Goal: Task Accomplishment & Management: Manage account settings

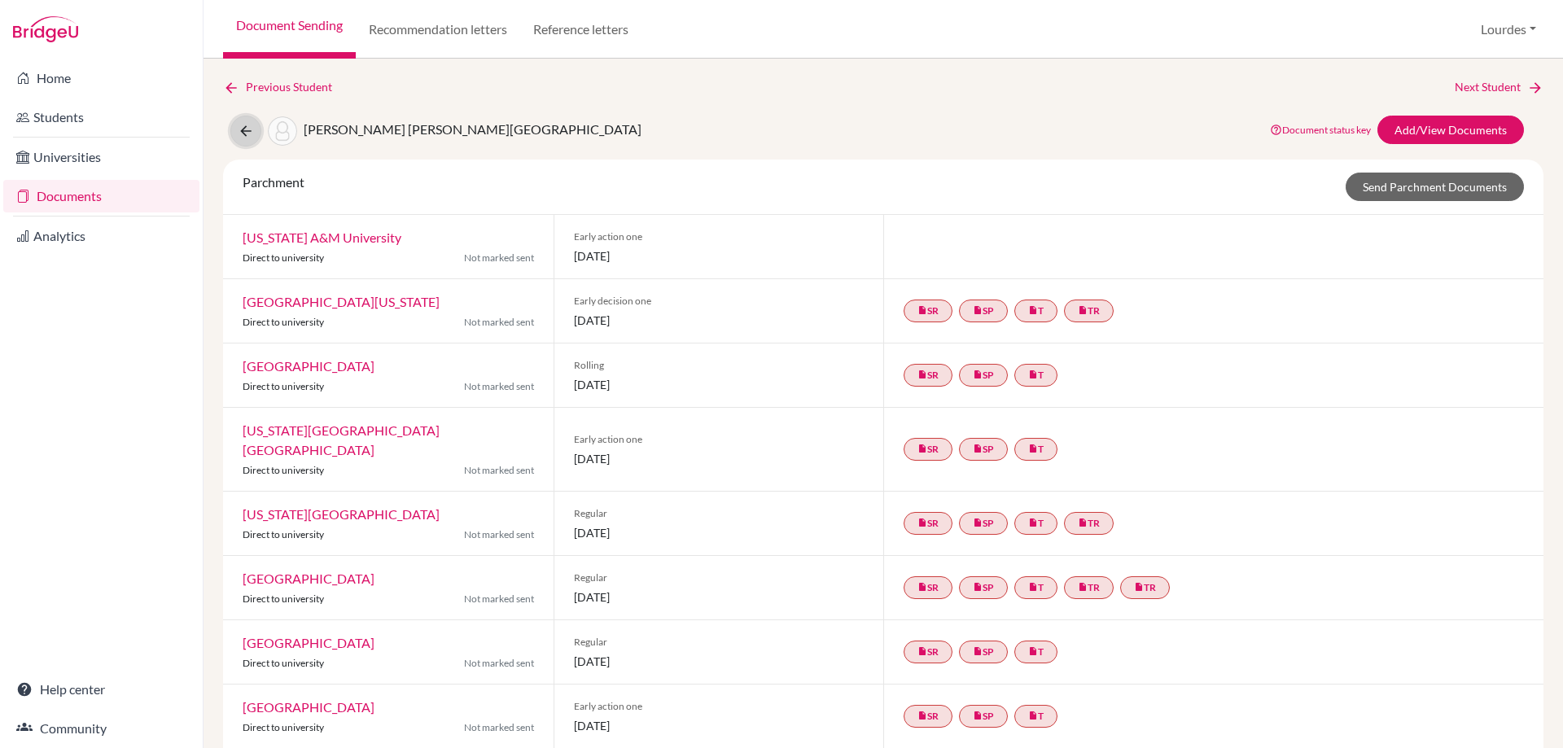
click at [243, 131] on icon at bounding box center [246, 131] width 16 height 16
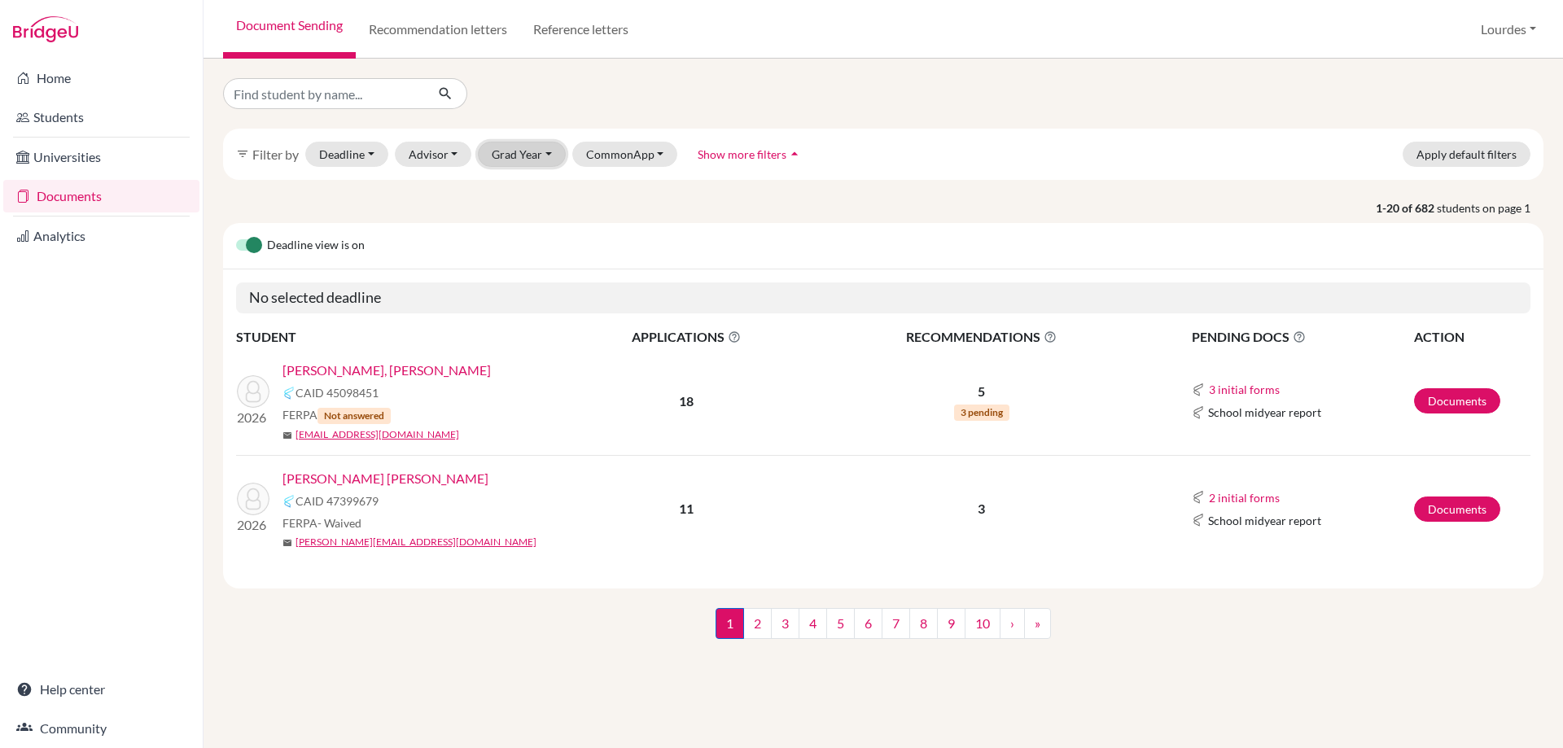
click at [533, 159] on button "Grad Year" at bounding box center [522, 154] width 88 height 25
click at [532, 188] on div "2026" at bounding box center [526, 189] width 57 height 20
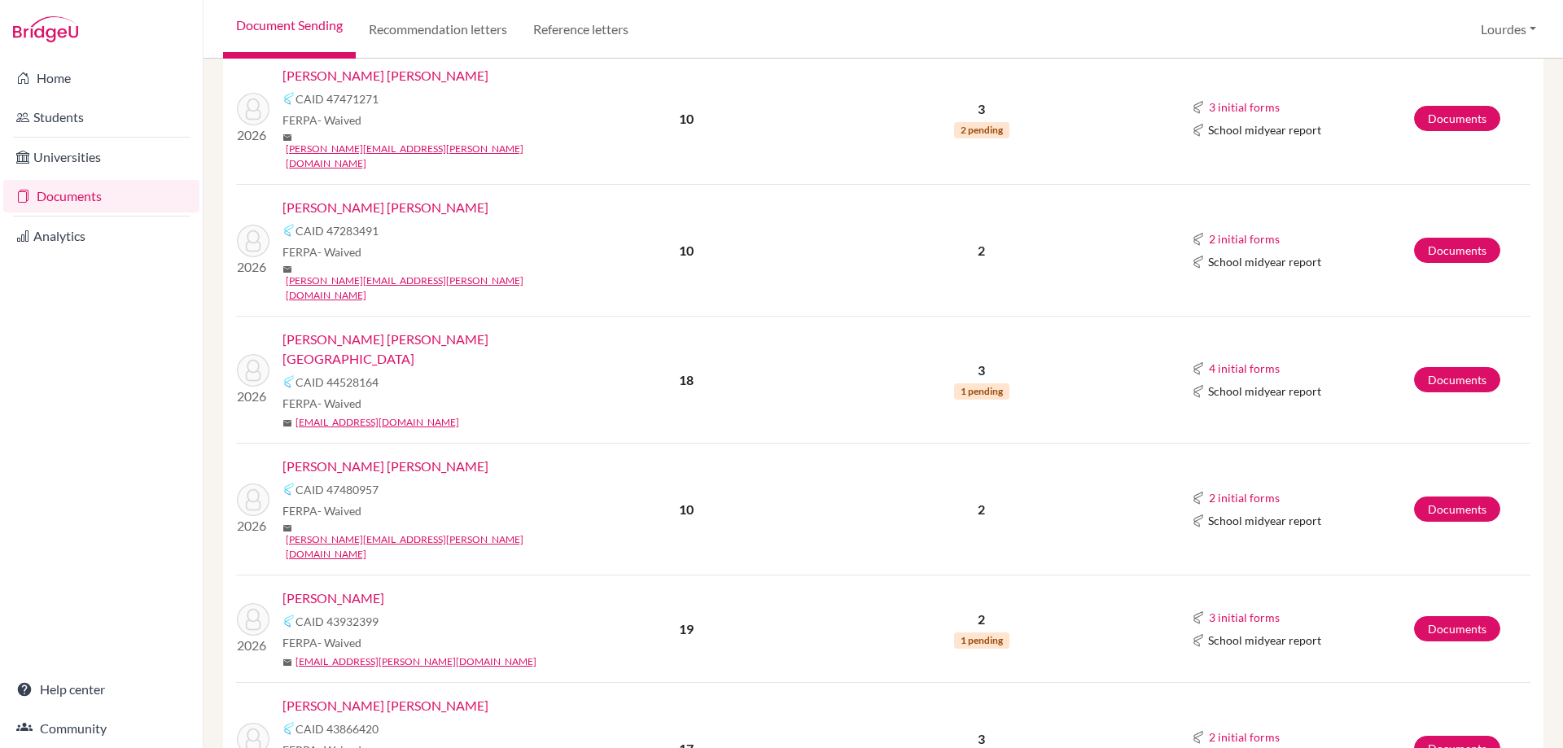
scroll to position [814, 0]
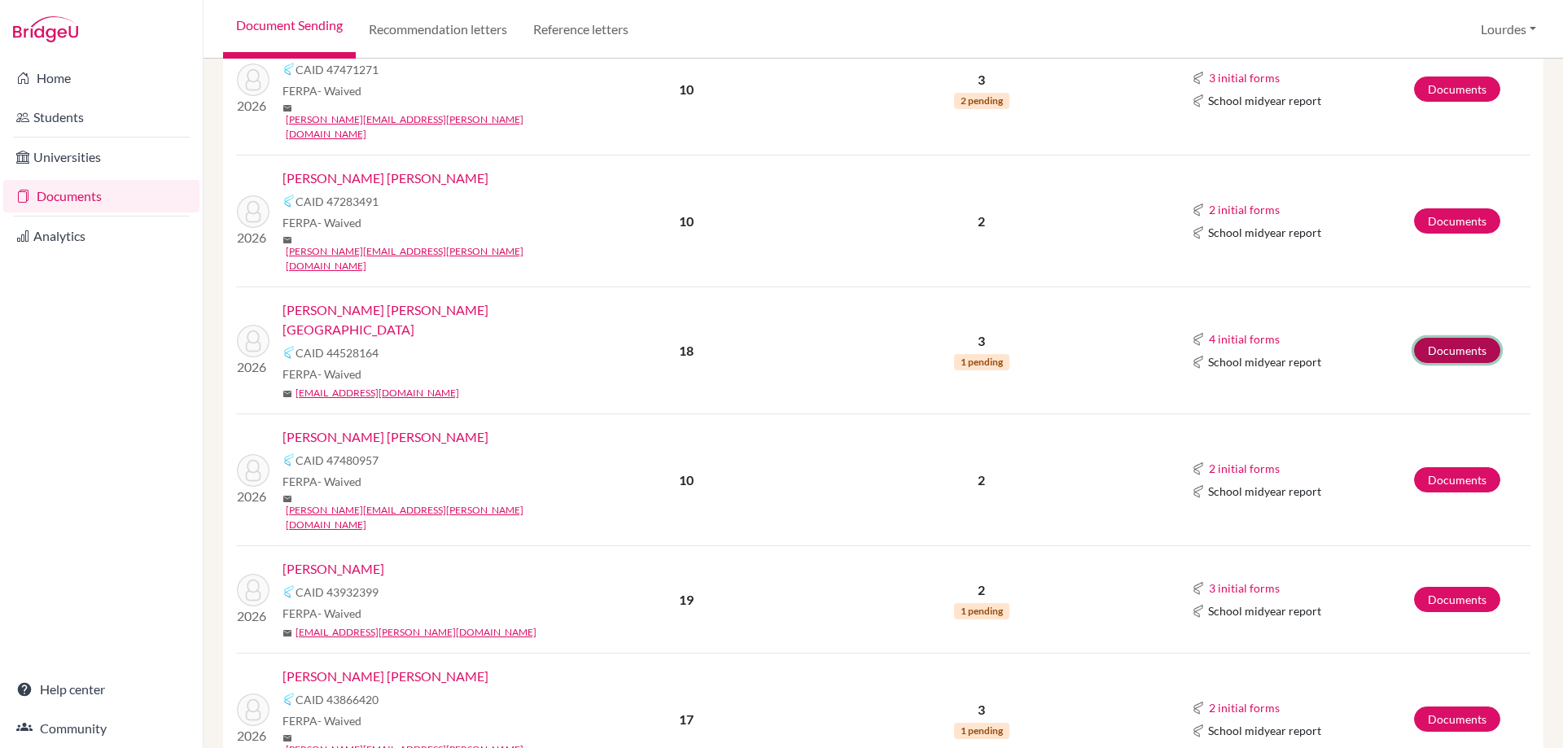
click at [1414, 338] on link "Documents" at bounding box center [1457, 350] width 86 height 25
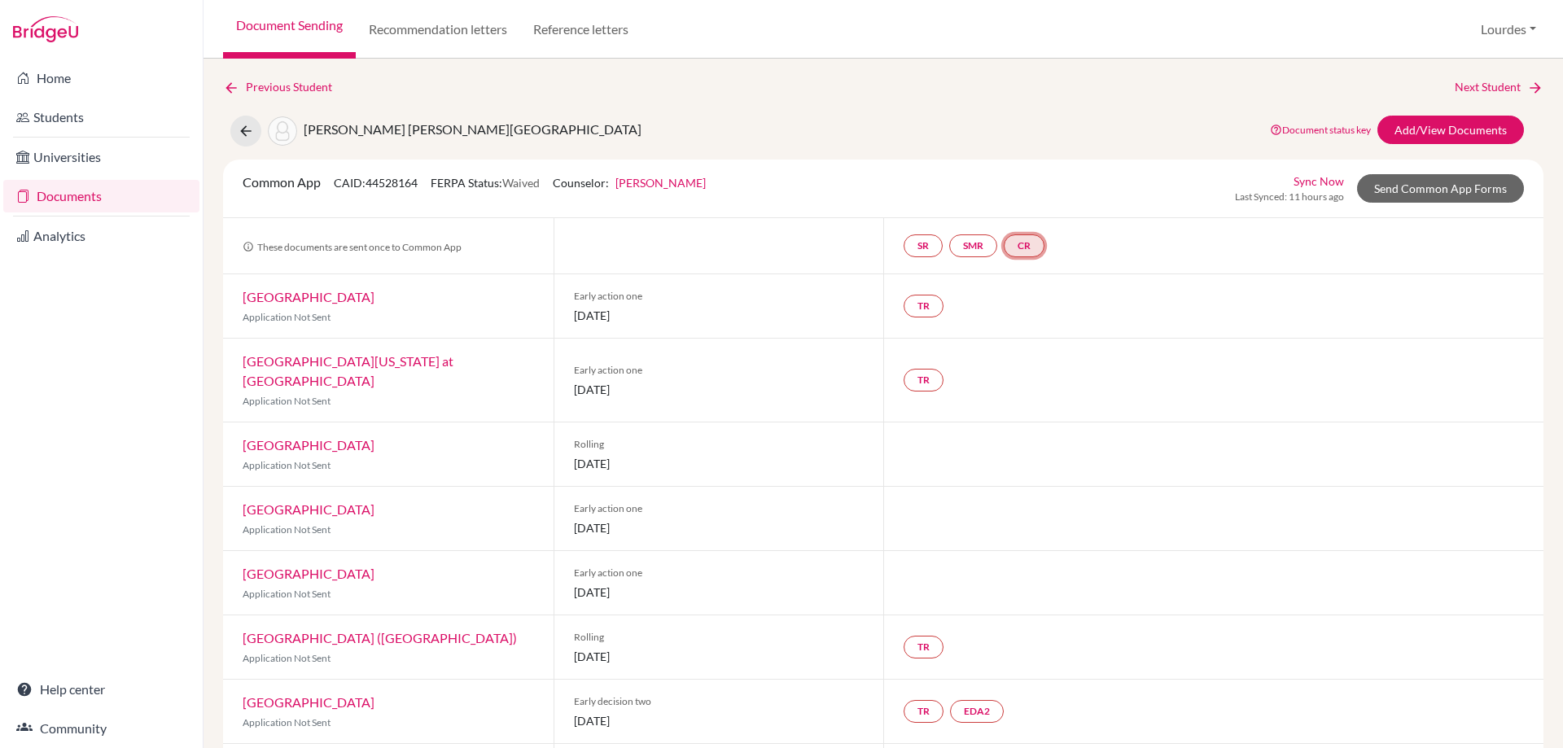
click at [1023, 242] on link "CR" at bounding box center [1024, 245] width 41 height 23
click at [971, 243] on link "SMR" at bounding box center [973, 245] width 48 height 23
click at [923, 248] on link "SR" at bounding box center [923, 245] width 39 height 23
click at [918, 315] on link "TR" at bounding box center [924, 306] width 40 height 23
click at [918, 315] on link "TR Teacher recommendation Incomplete" at bounding box center [924, 306] width 40 height 23
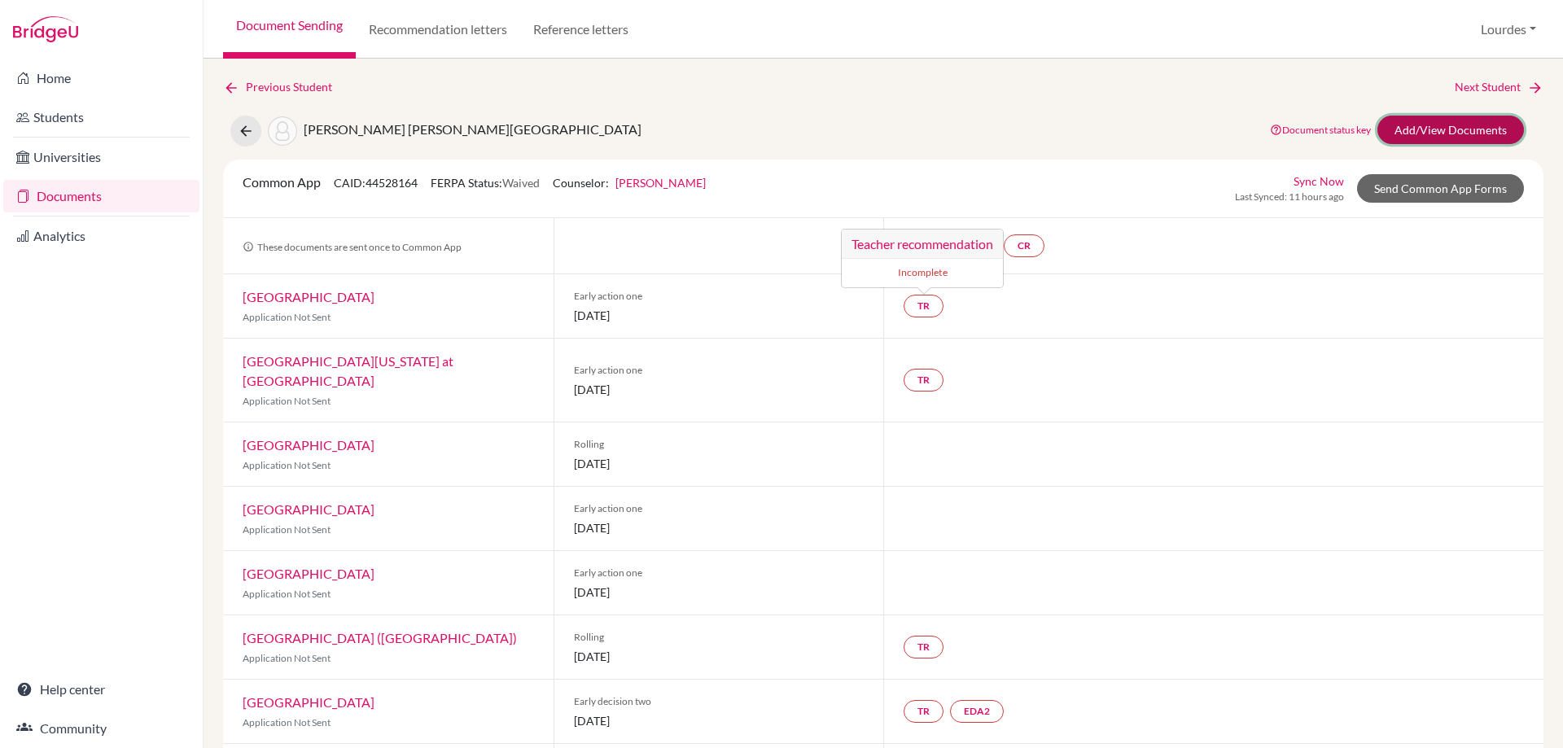
click at [1444, 126] on link "Add/View Documents" at bounding box center [1451, 130] width 147 height 28
